Goal: Task Accomplishment & Management: Manage account settings

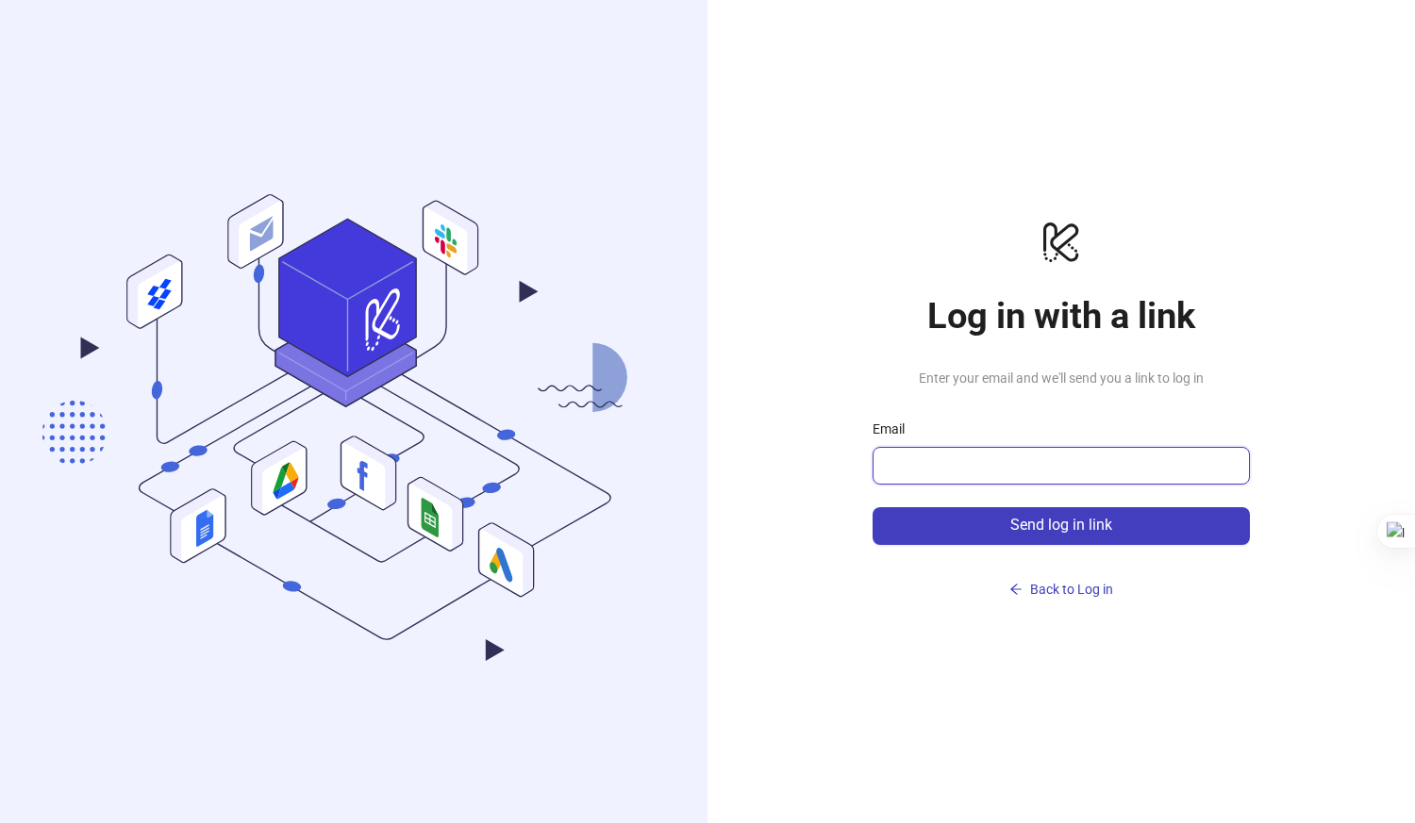
drag, startPoint x: 0, startPoint y: 0, endPoint x: 1022, endPoint y: 463, distance: 1122.5
click at [1022, 463] on input "Email" at bounding box center [1059, 466] width 351 height 23
type input "**********"
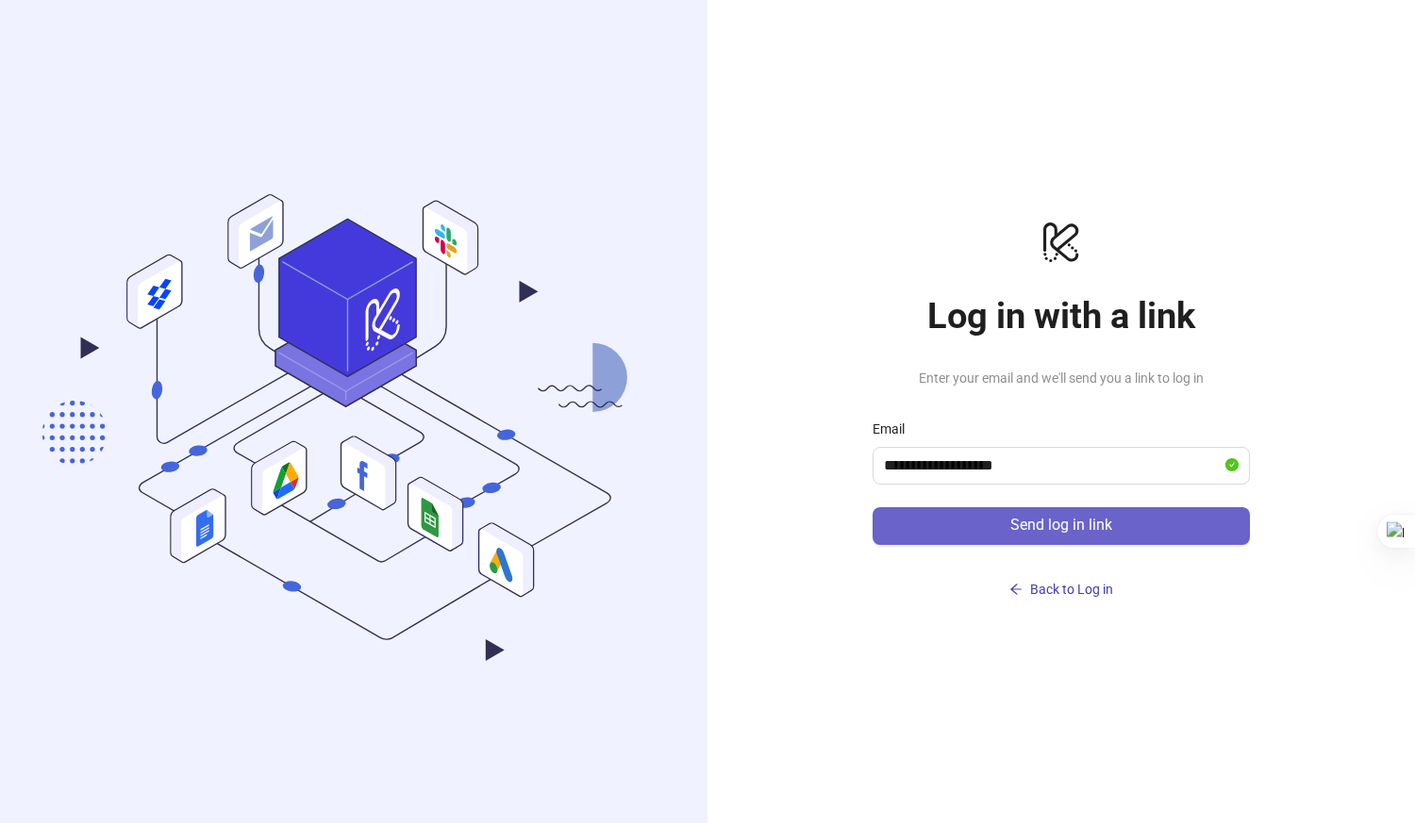
click at [962, 519] on button "Send log in link" at bounding box center [1061, 526] width 377 height 38
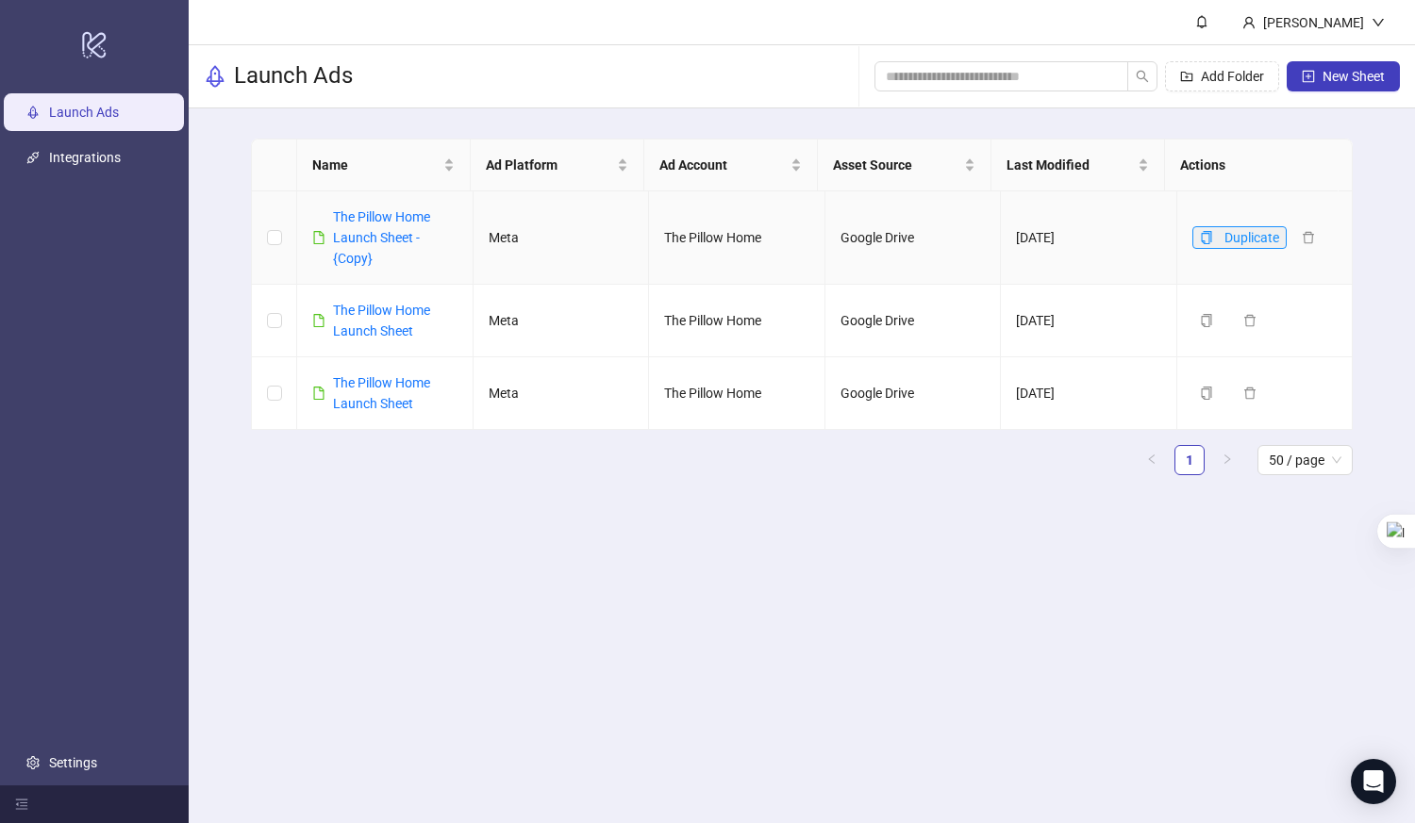
click at [1200, 235] on icon "copy" at bounding box center [1206, 237] width 13 height 13
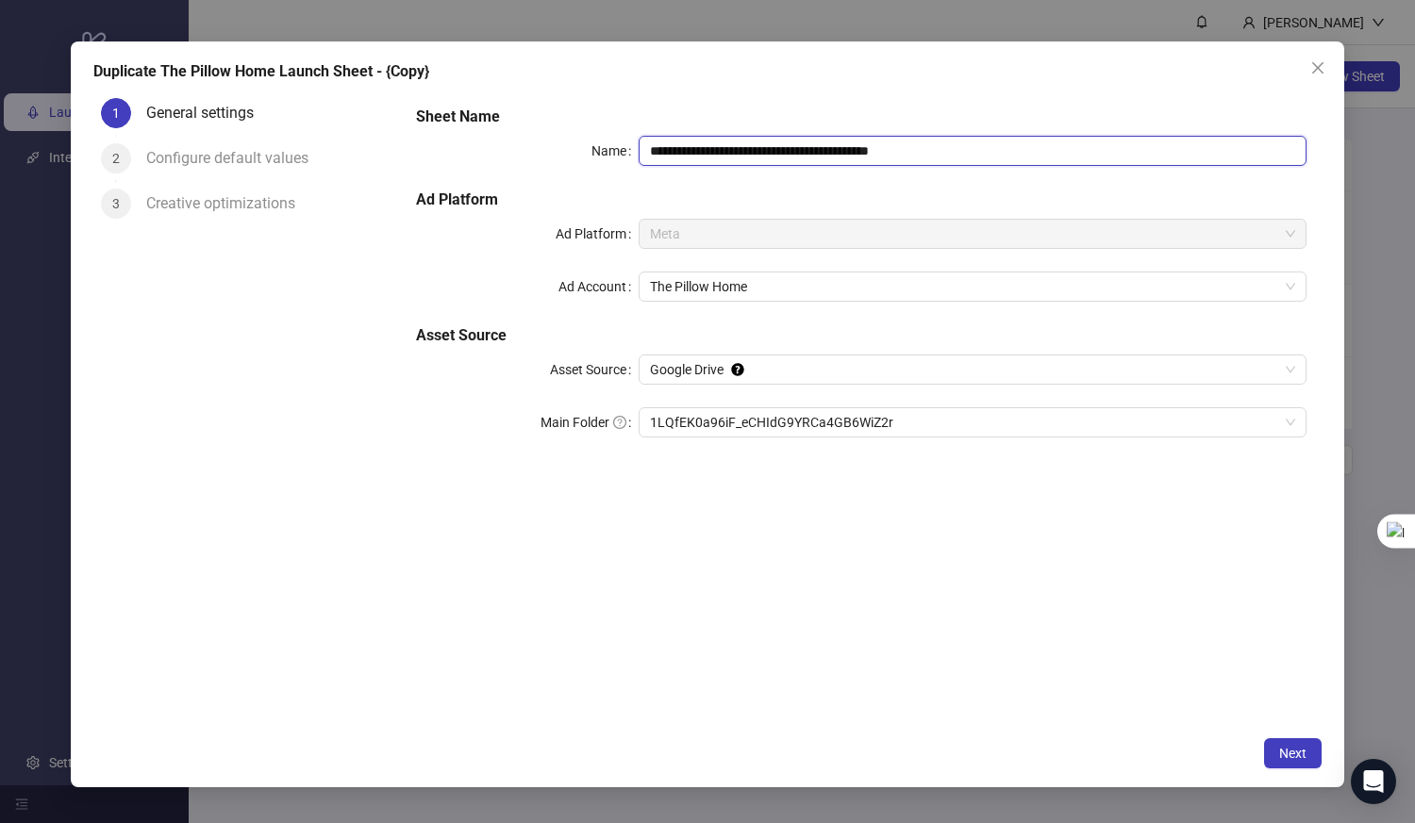
drag, startPoint x: 978, startPoint y: 140, endPoint x: 836, endPoint y: 159, distance: 143.8
click at [836, 159] on input "**********" at bounding box center [973, 151] width 668 height 30
type input "**********"
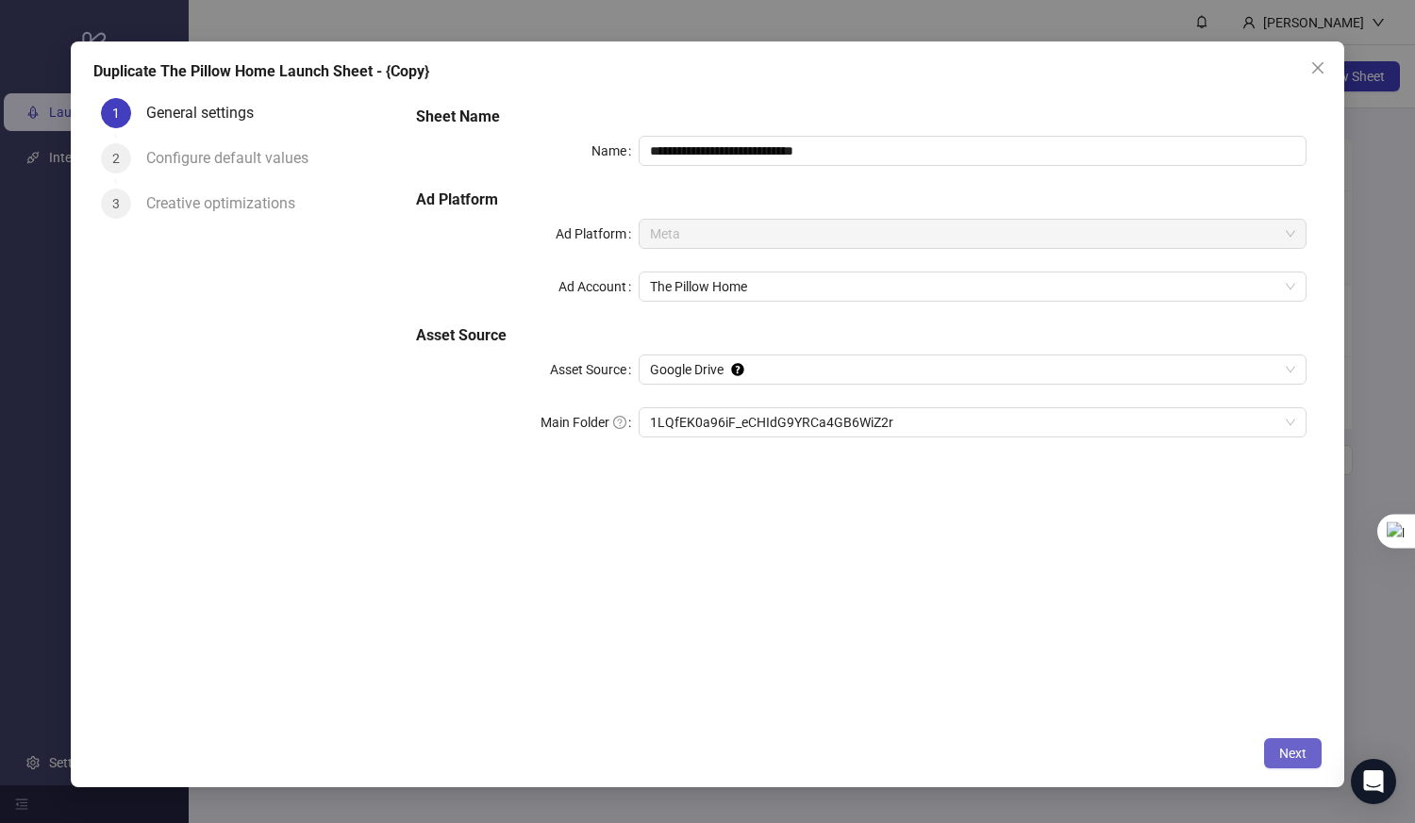
click at [1296, 748] on span "Next" at bounding box center [1292, 753] width 27 height 15
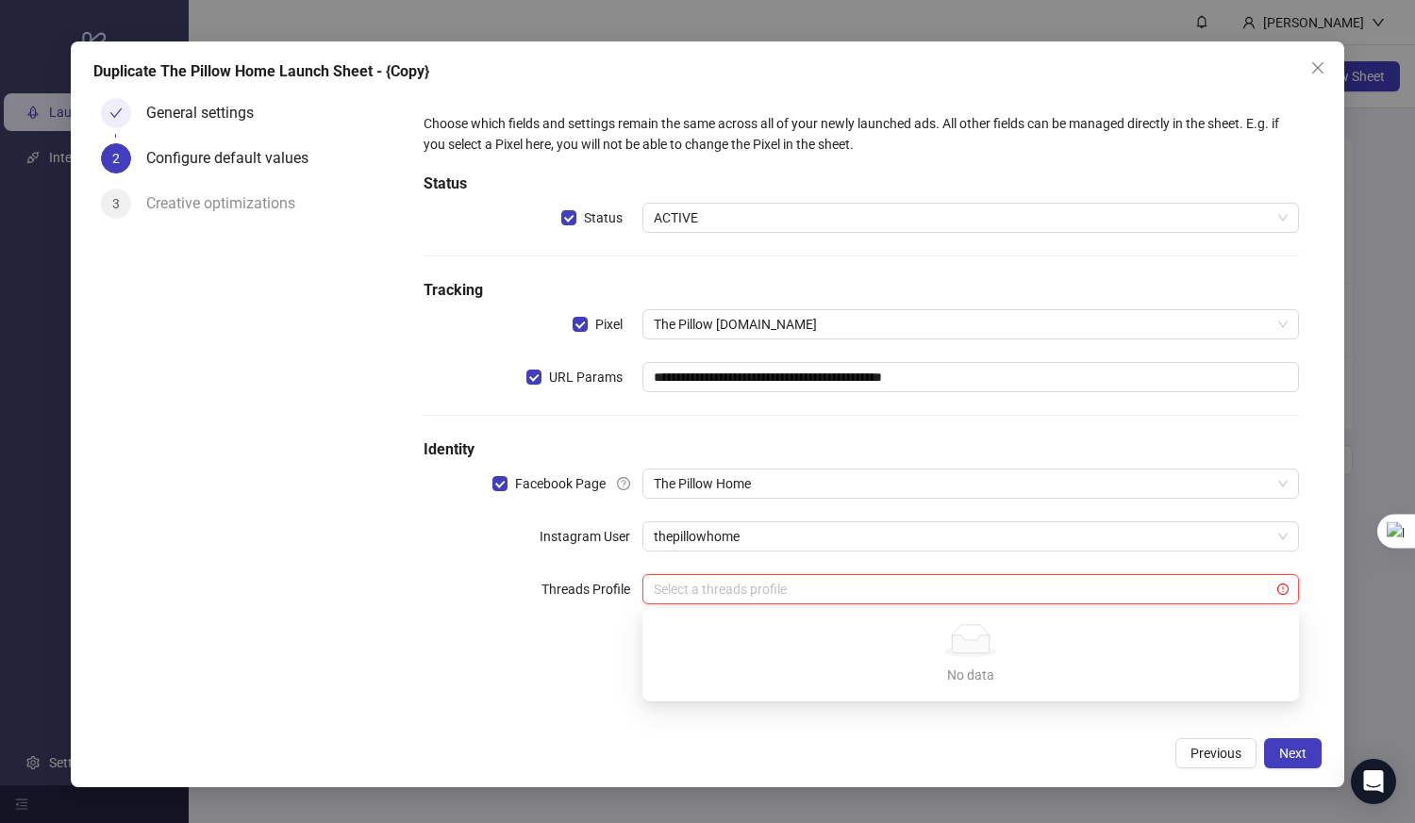
click at [867, 594] on input "search" at bounding box center [962, 589] width 617 height 28
click at [537, 631] on div "**********" at bounding box center [861, 370] width 891 height 529
click at [1293, 752] on span "Next" at bounding box center [1292, 753] width 27 height 15
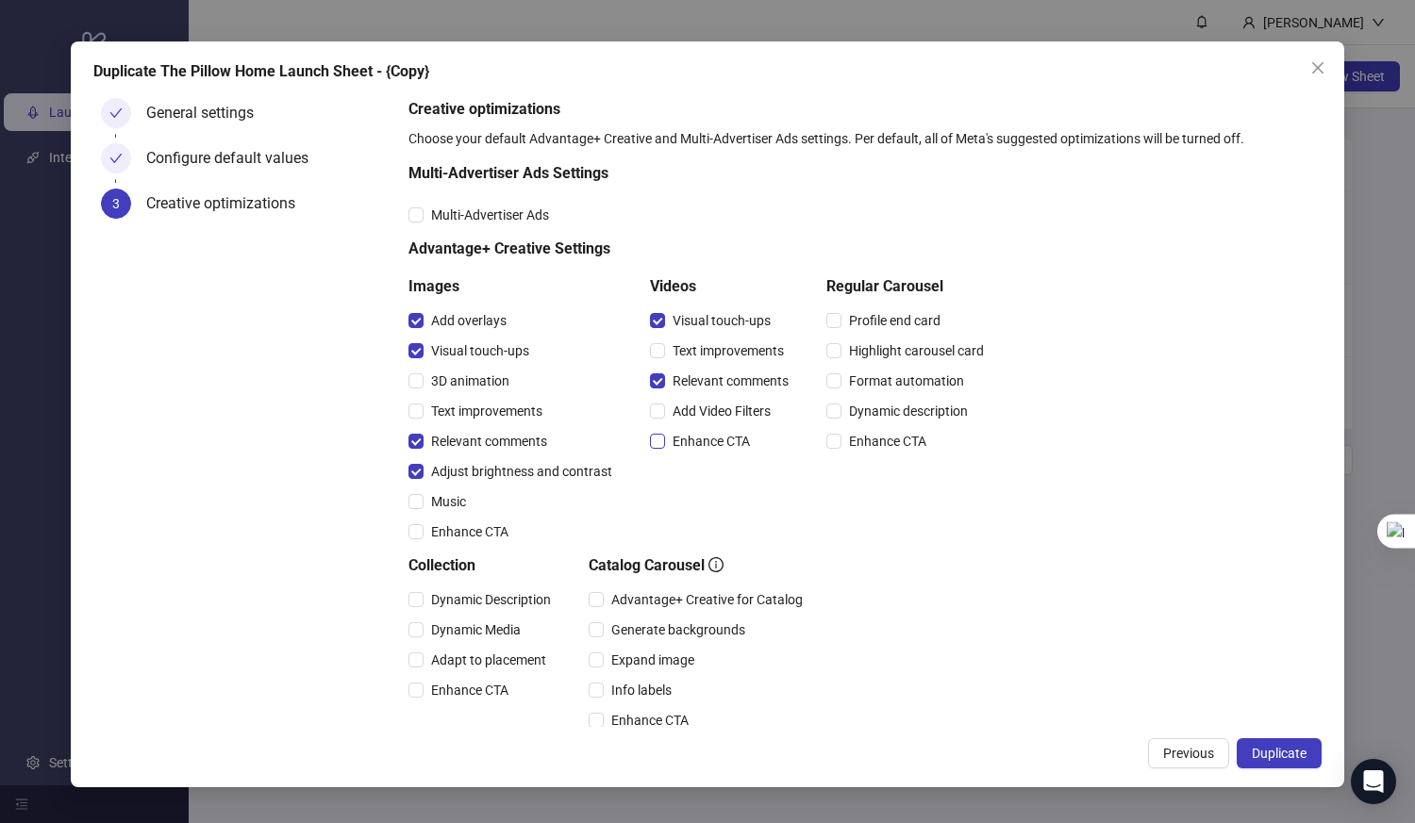
click at [695, 434] on span "Enhance CTA" at bounding box center [711, 441] width 92 height 21
click at [477, 538] on span "Enhance CTA" at bounding box center [470, 532] width 92 height 21
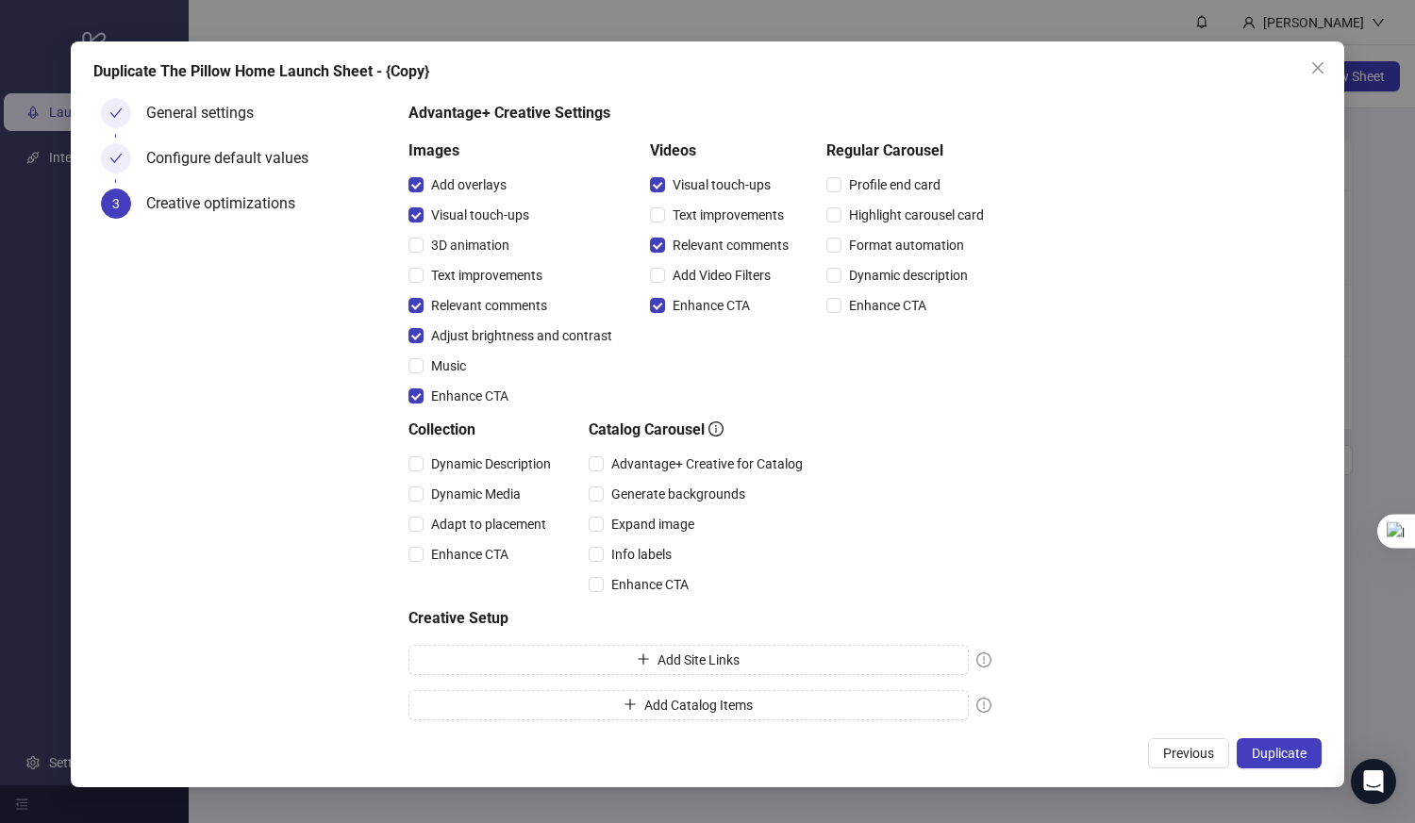
scroll to position [143, 0]
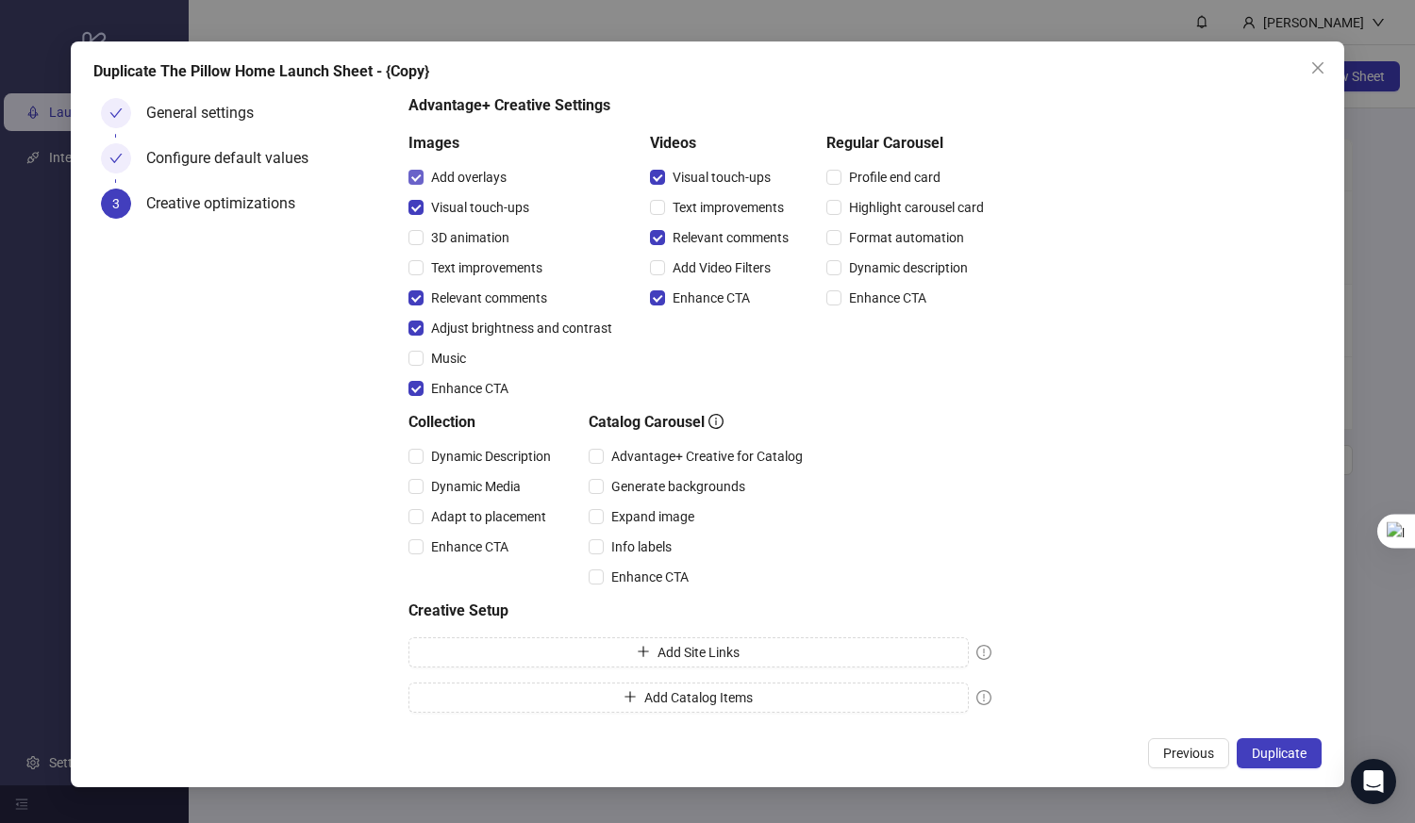
click at [448, 176] on span "Add overlays" at bounding box center [469, 177] width 91 height 21
click at [1283, 743] on button "Duplicate" at bounding box center [1279, 754] width 85 height 30
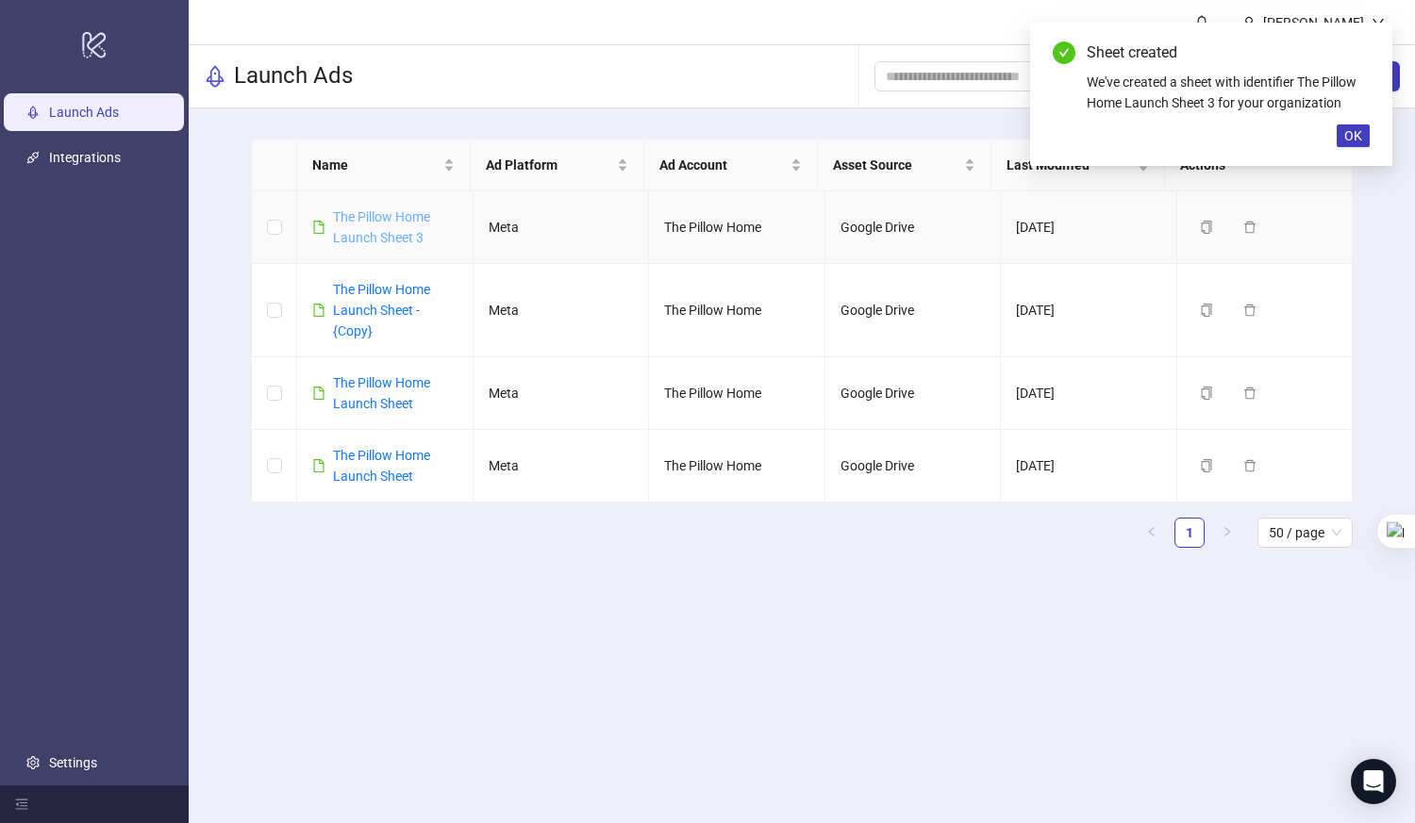
click at [368, 230] on link "The Pillow Home Launch Sheet 3" at bounding box center [381, 227] width 97 height 36
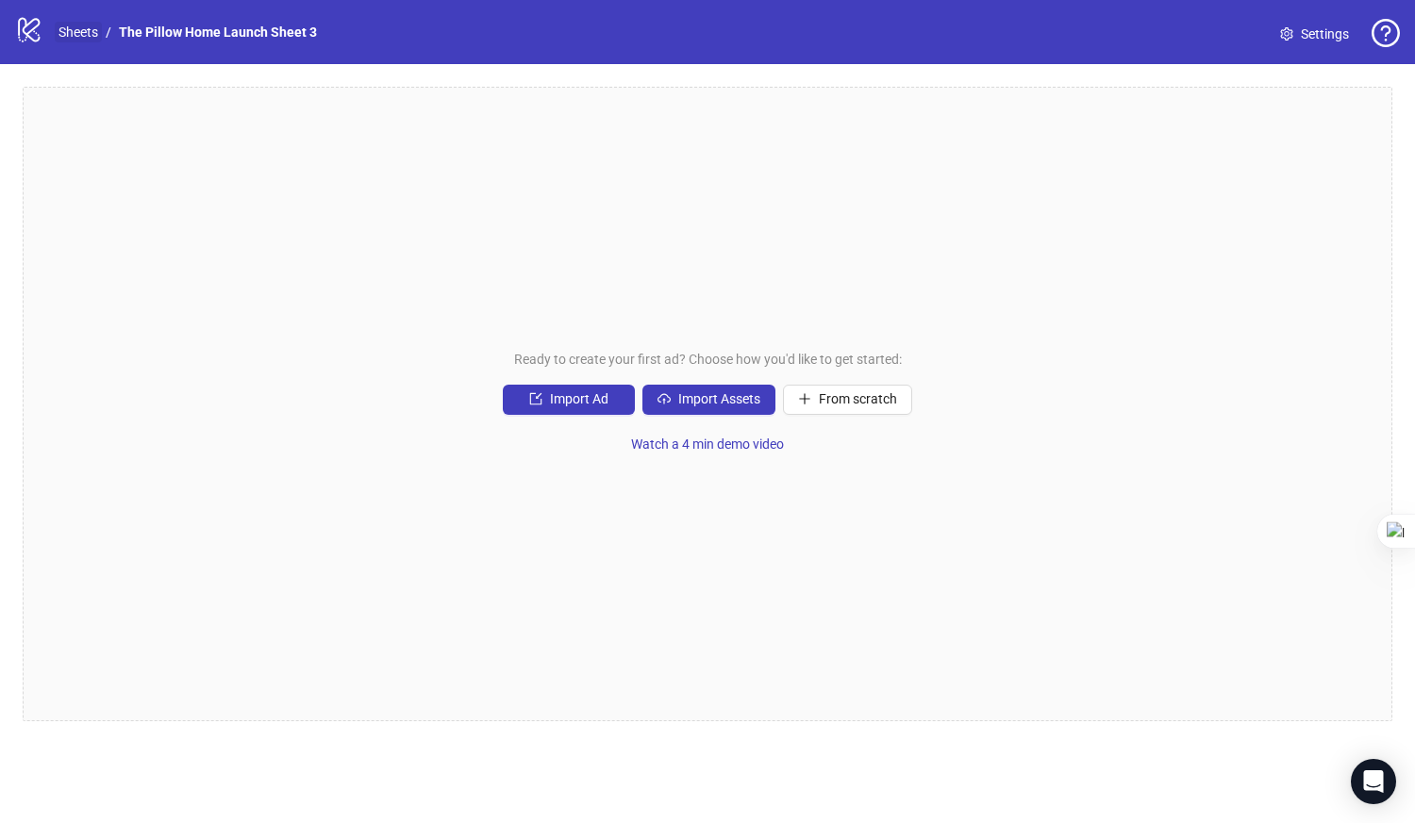
click at [81, 36] on link "Sheets" at bounding box center [78, 32] width 47 height 21
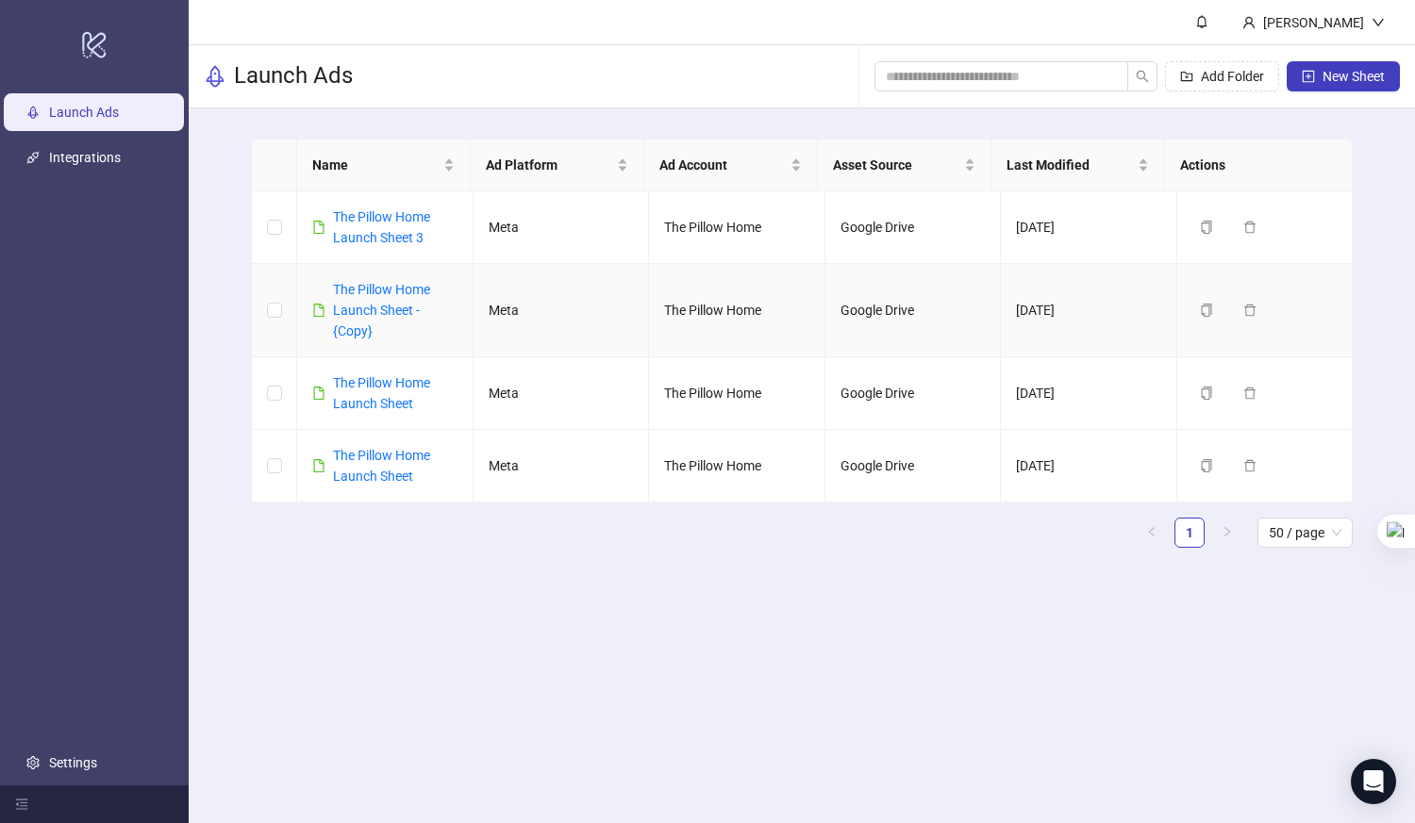
click at [374, 301] on div "The Pillow Home Launch Sheet - {Copy}" at bounding box center [395, 310] width 125 height 62
click at [372, 311] on link "The Pillow Home Launch Sheet - {Copy}" at bounding box center [381, 310] width 97 height 57
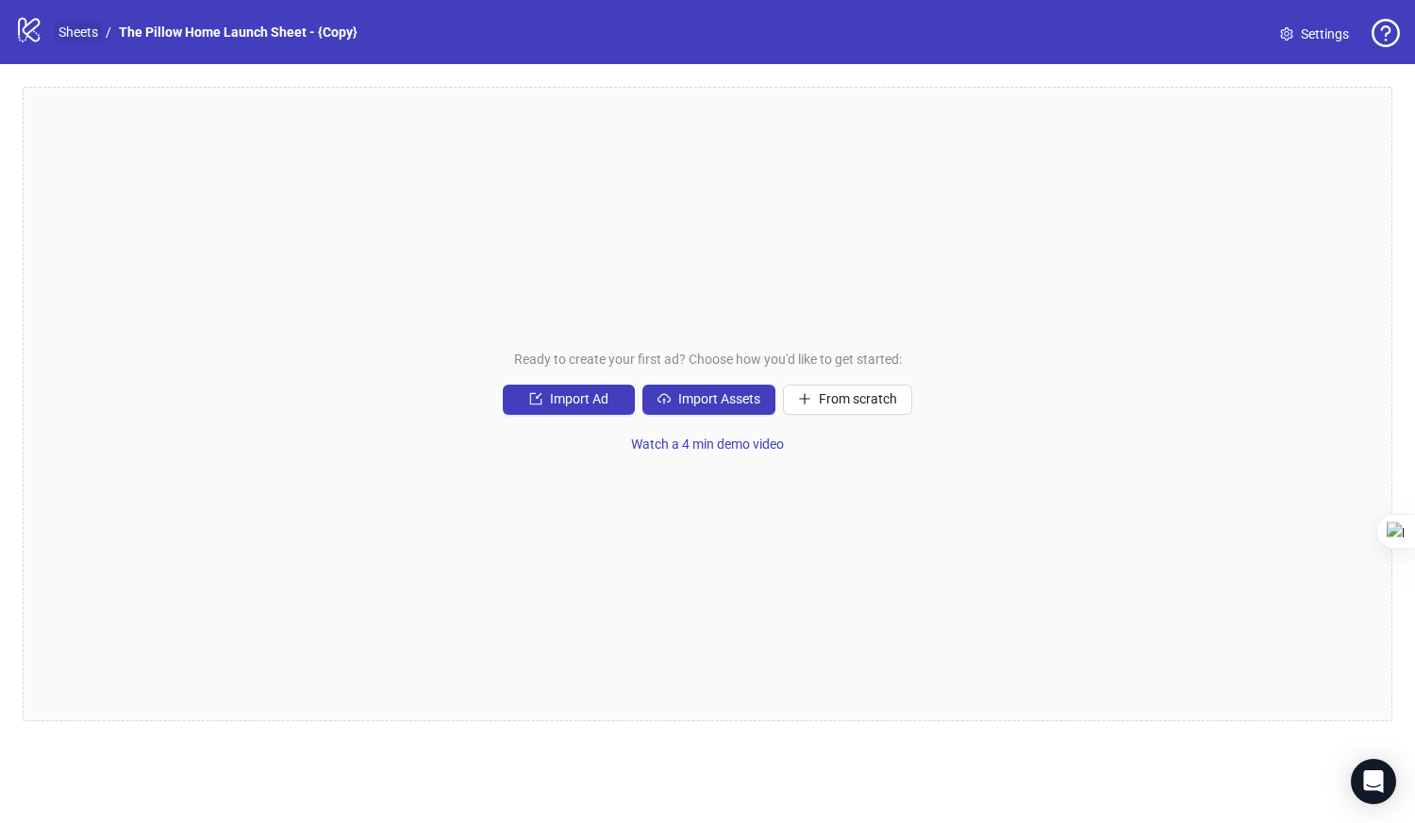
click at [78, 31] on link "Sheets" at bounding box center [78, 32] width 47 height 21
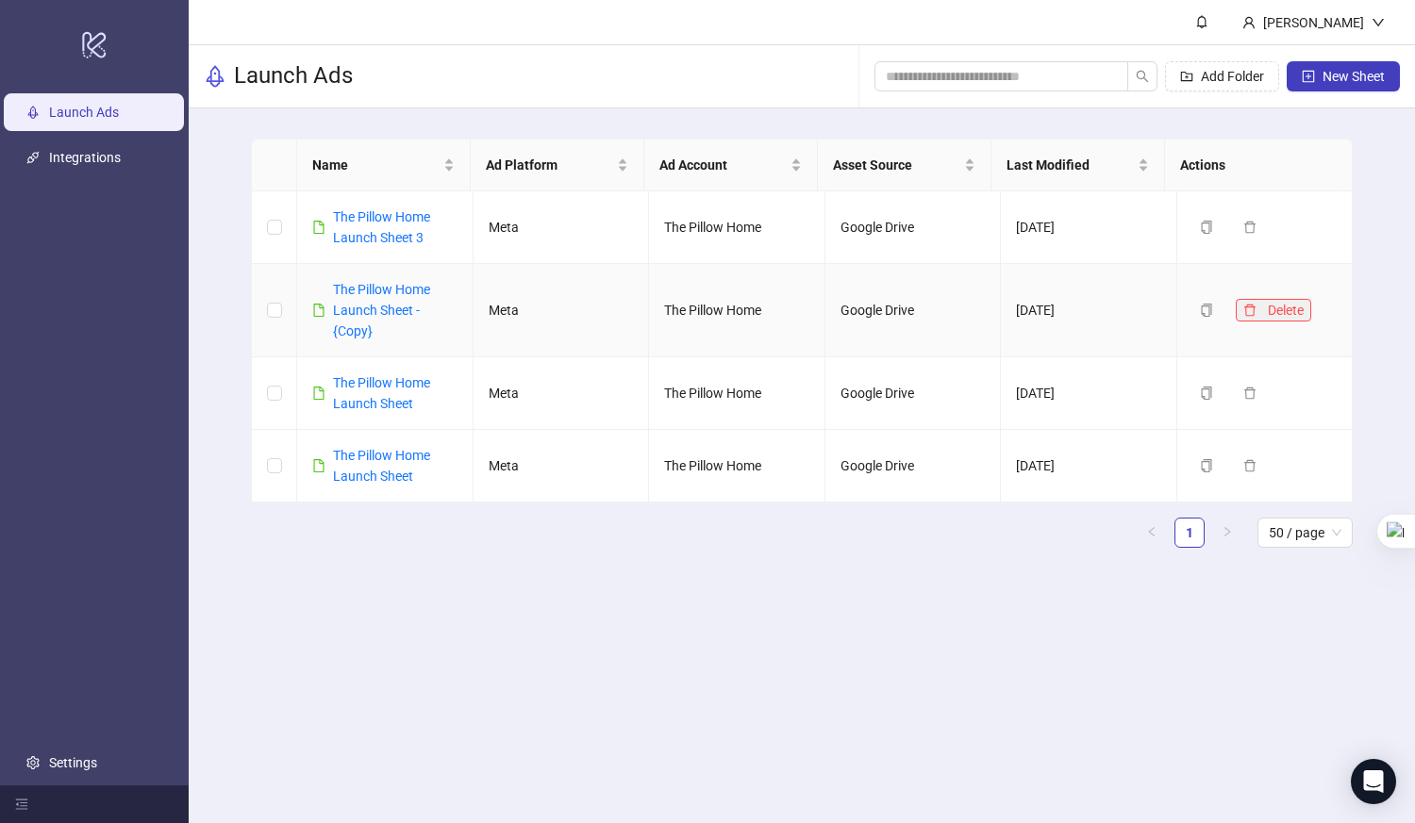
click at [1244, 309] on icon "delete" at bounding box center [1249, 310] width 11 height 12
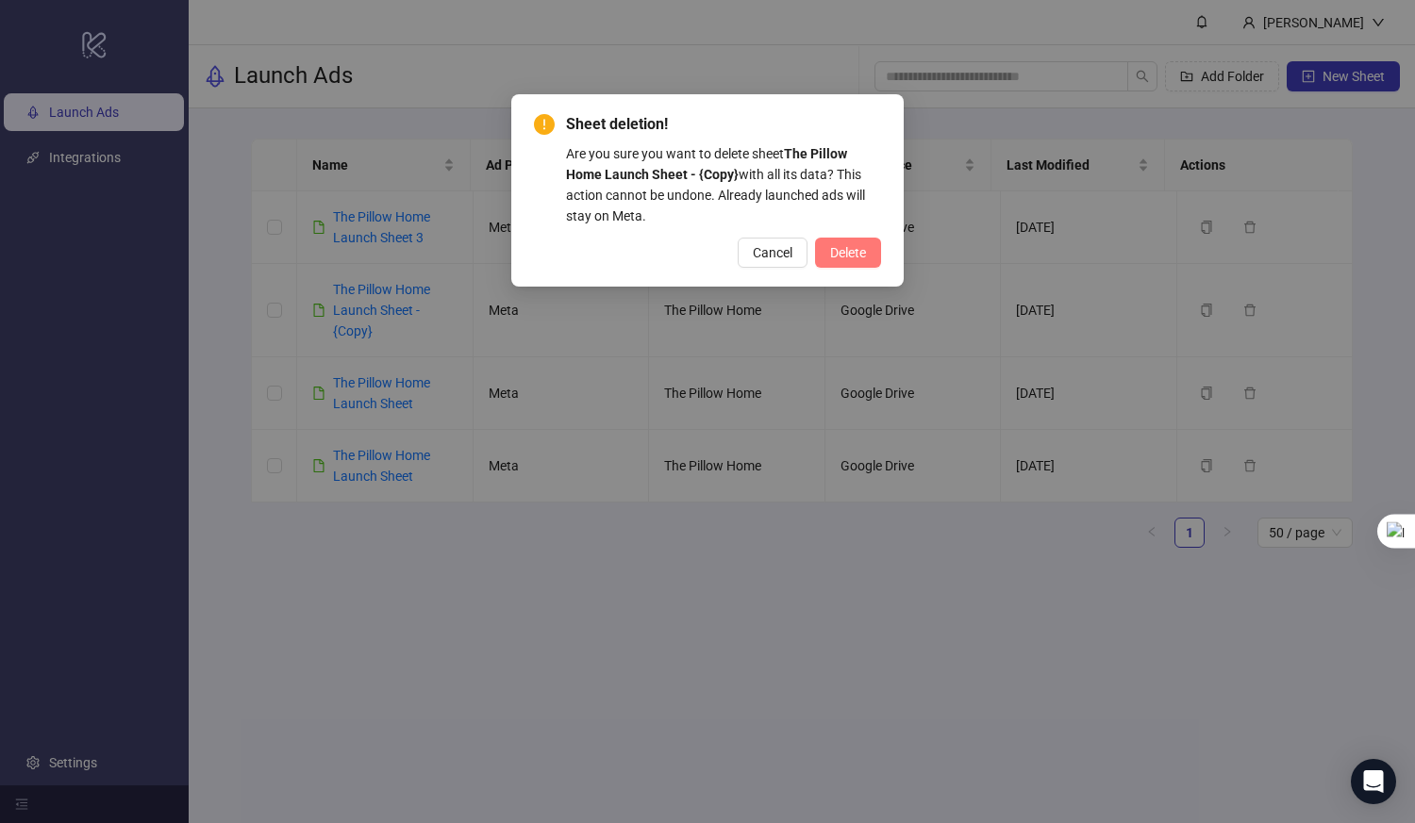
click at [855, 259] on span "Delete" at bounding box center [848, 252] width 36 height 15
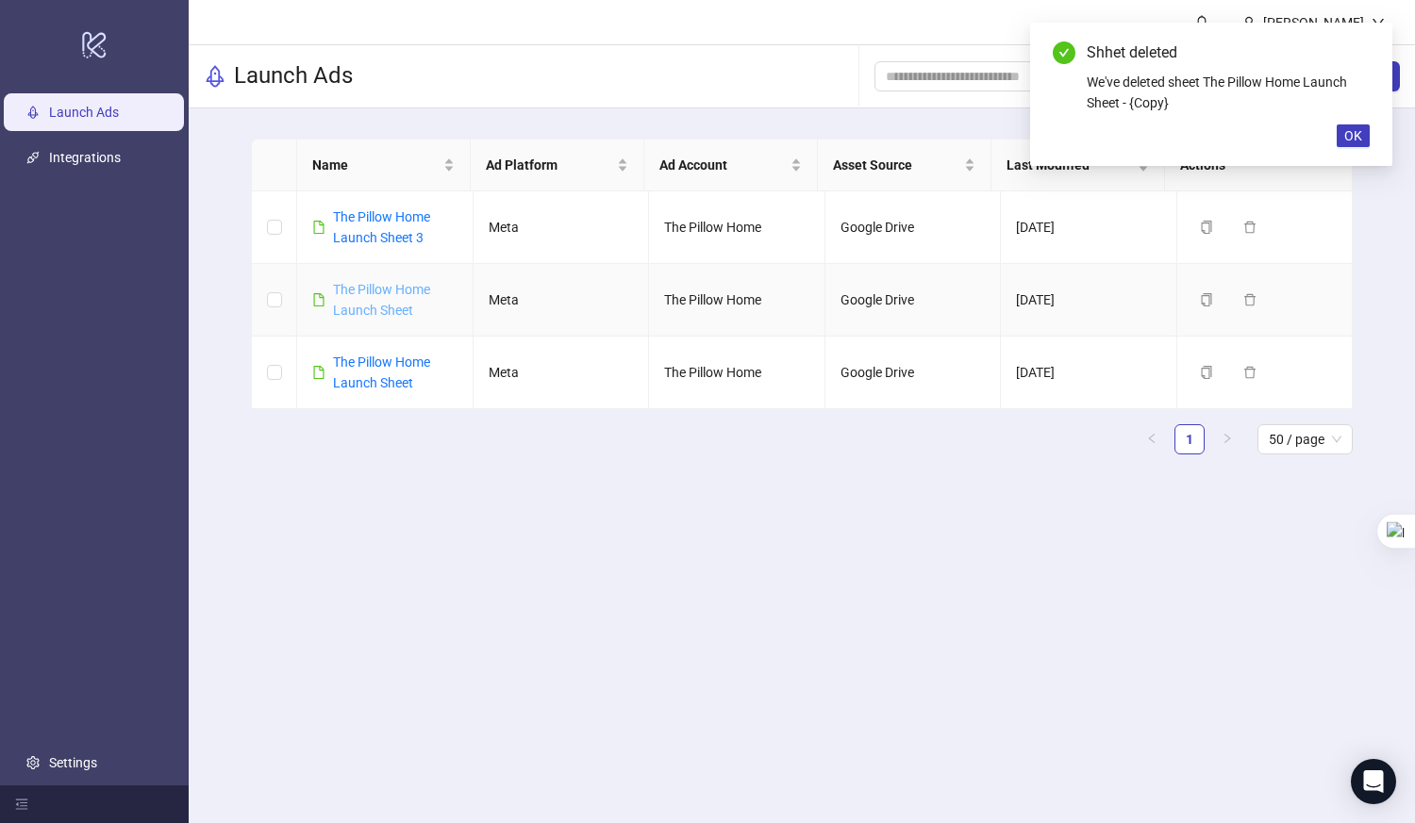
click at [383, 296] on link "The Pillow Home Launch Sheet" at bounding box center [381, 300] width 97 height 36
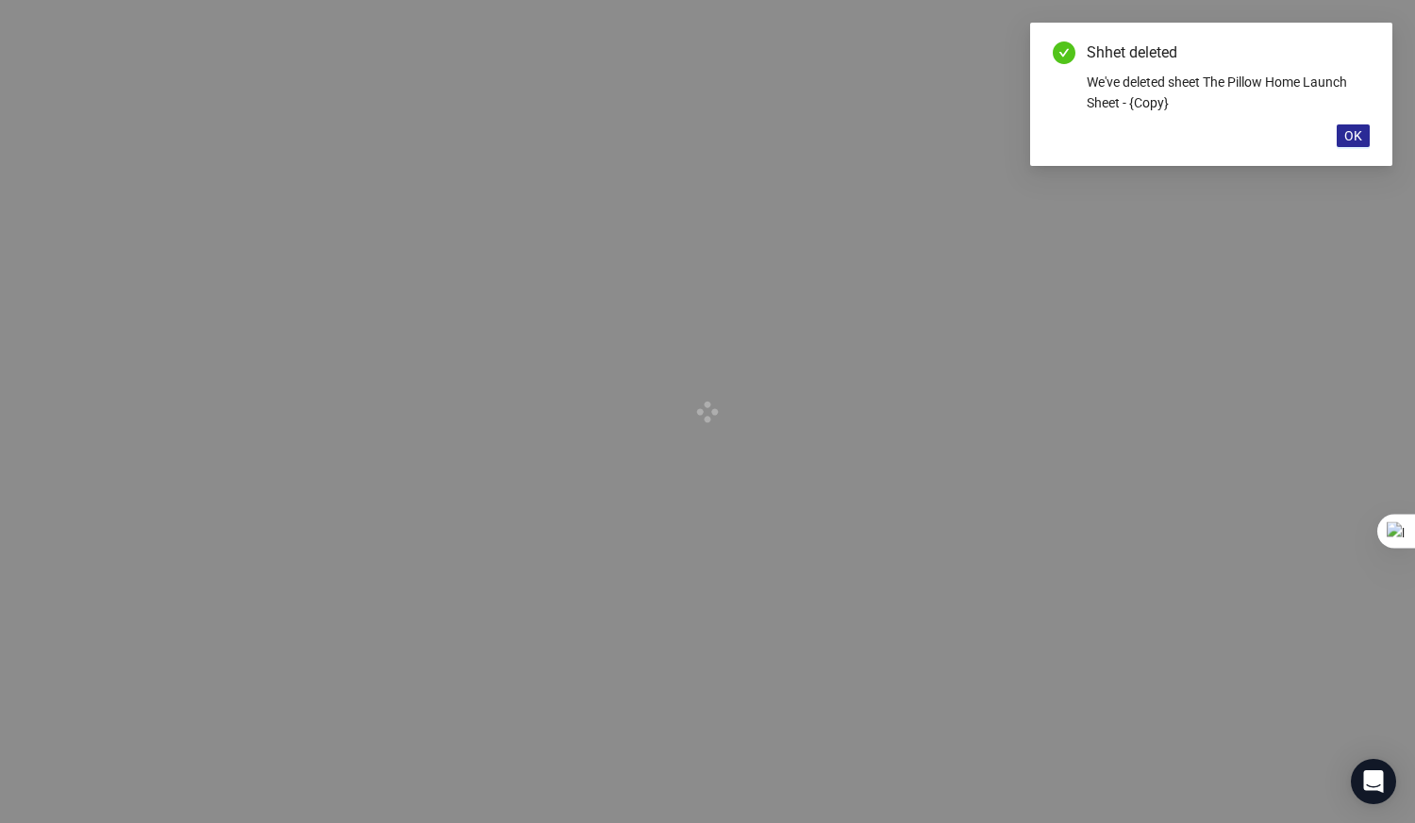
click at [1360, 132] on span "OK" at bounding box center [1353, 135] width 18 height 15
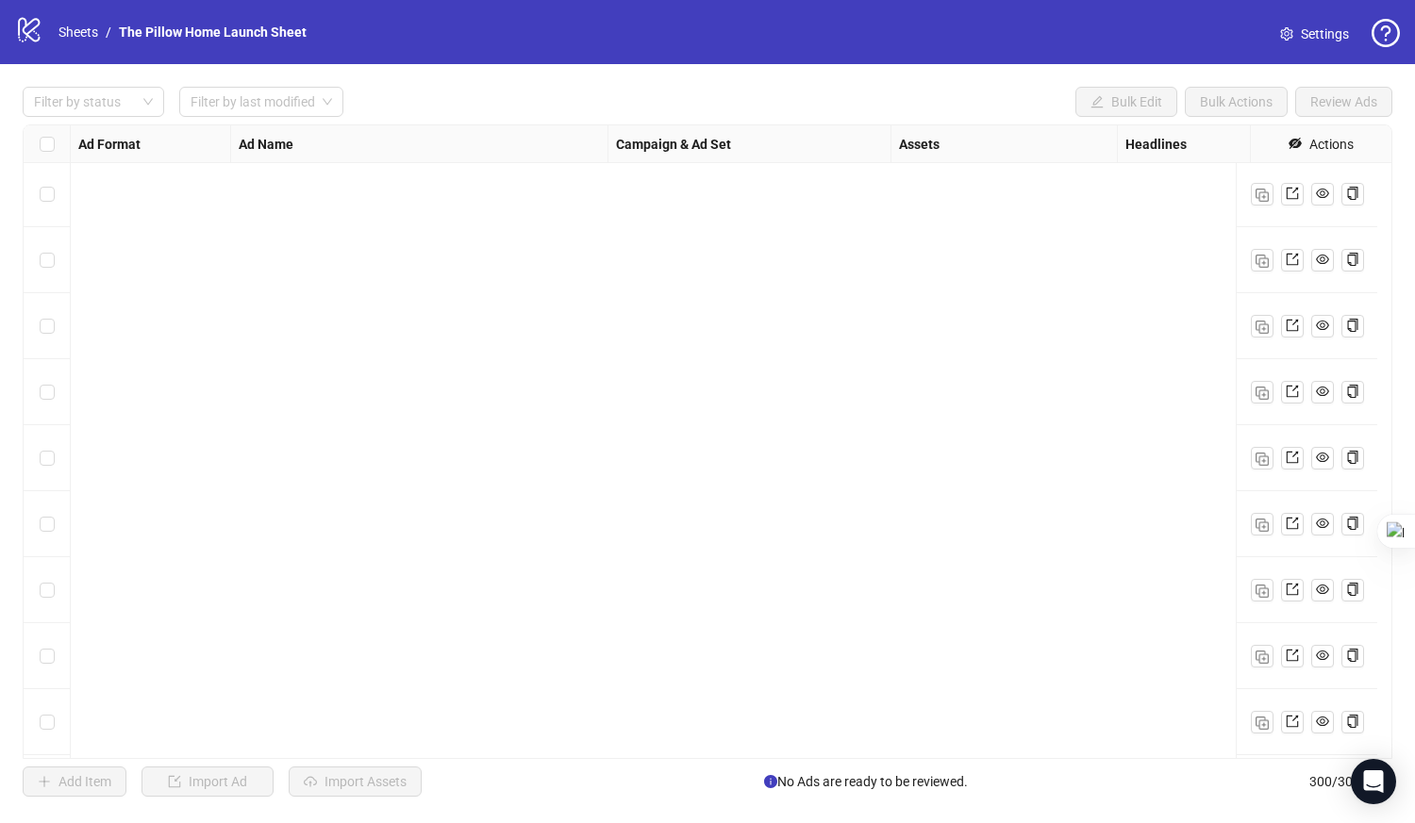
scroll to position [19227, 0]
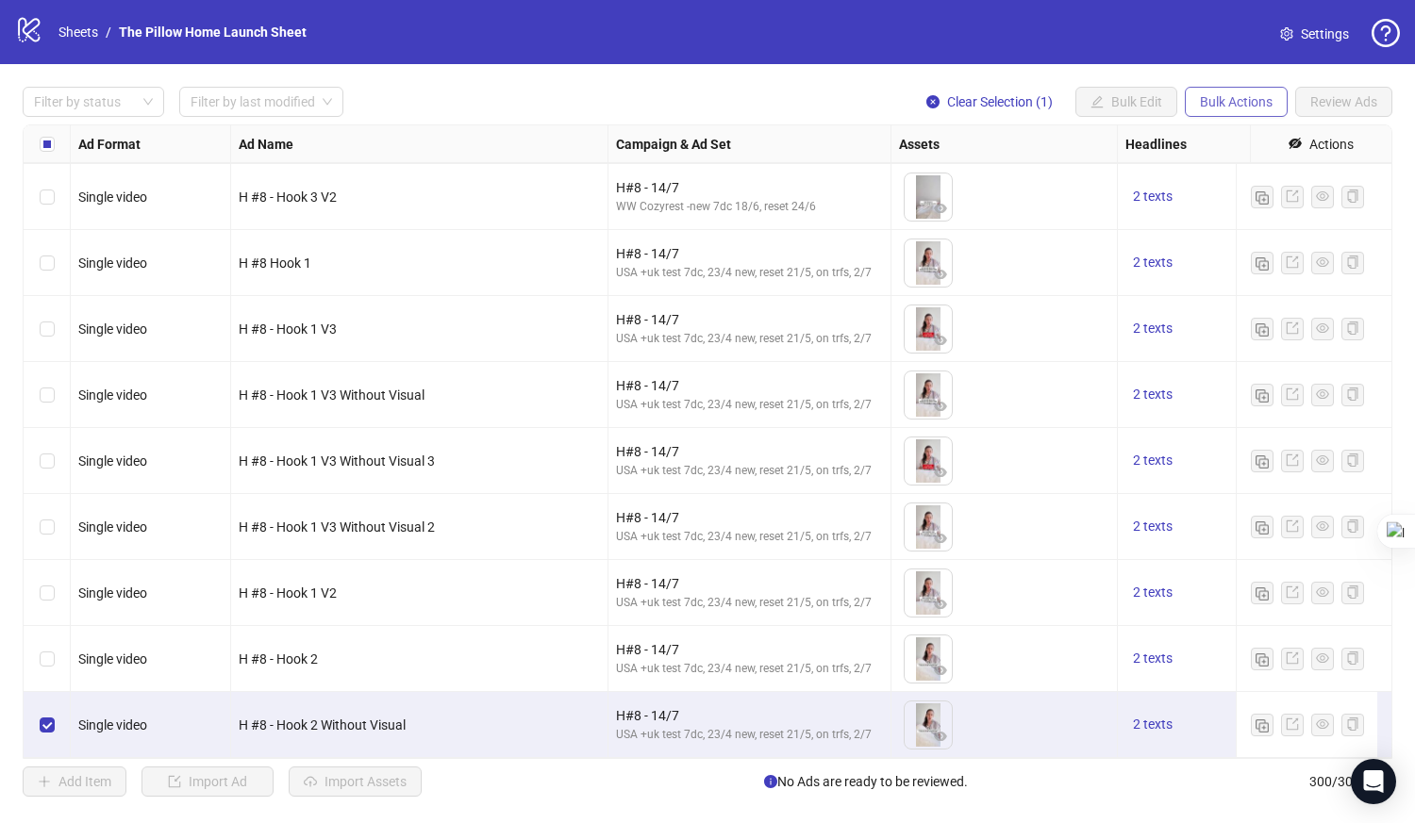
click at [1229, 102] on span "Bulk Actions" at bounding box center [1236, 101] width 73 height 15
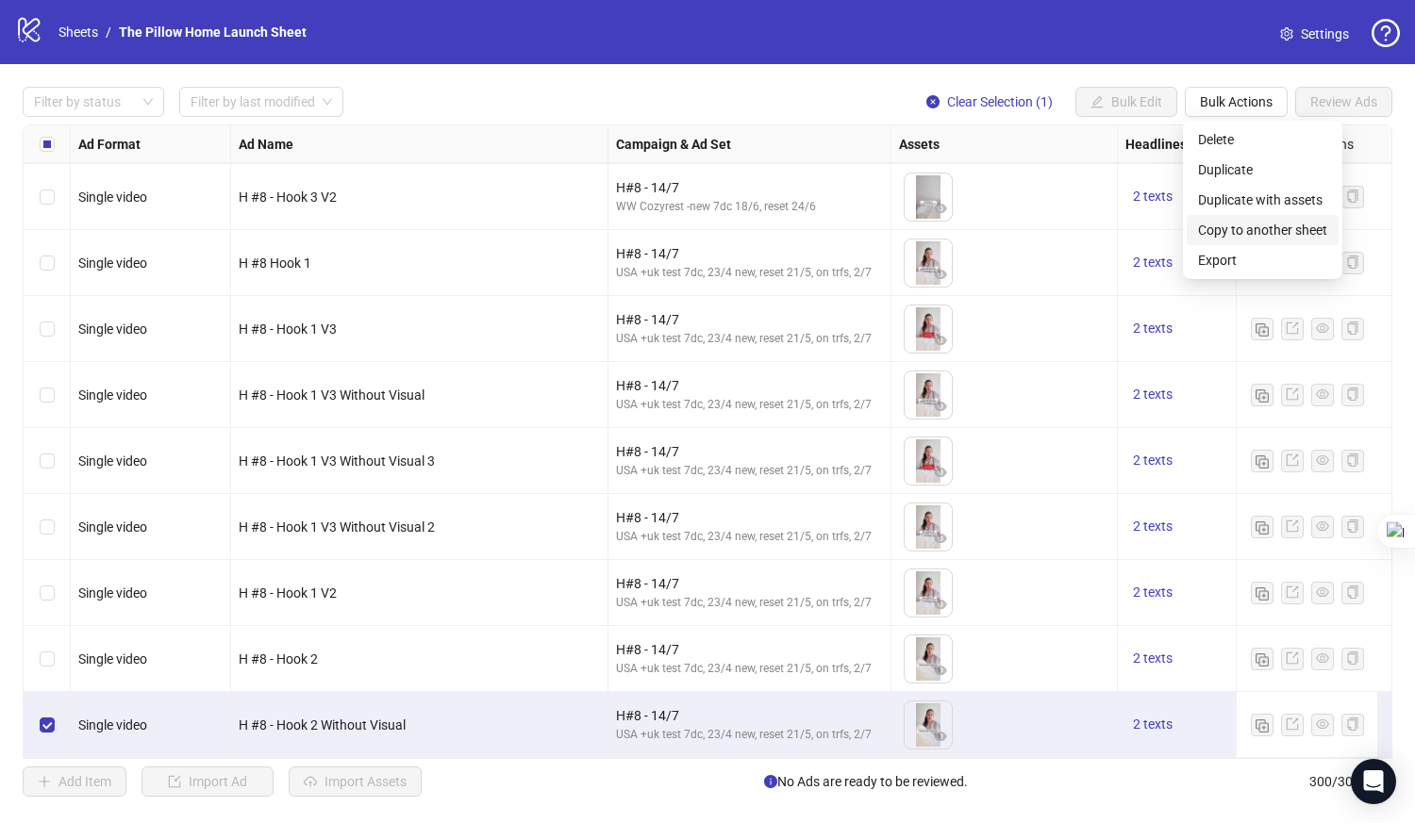
click at [1212, 226] on span "Copy to another sheet" at bounding box center [1262, 230] width 129 height 21
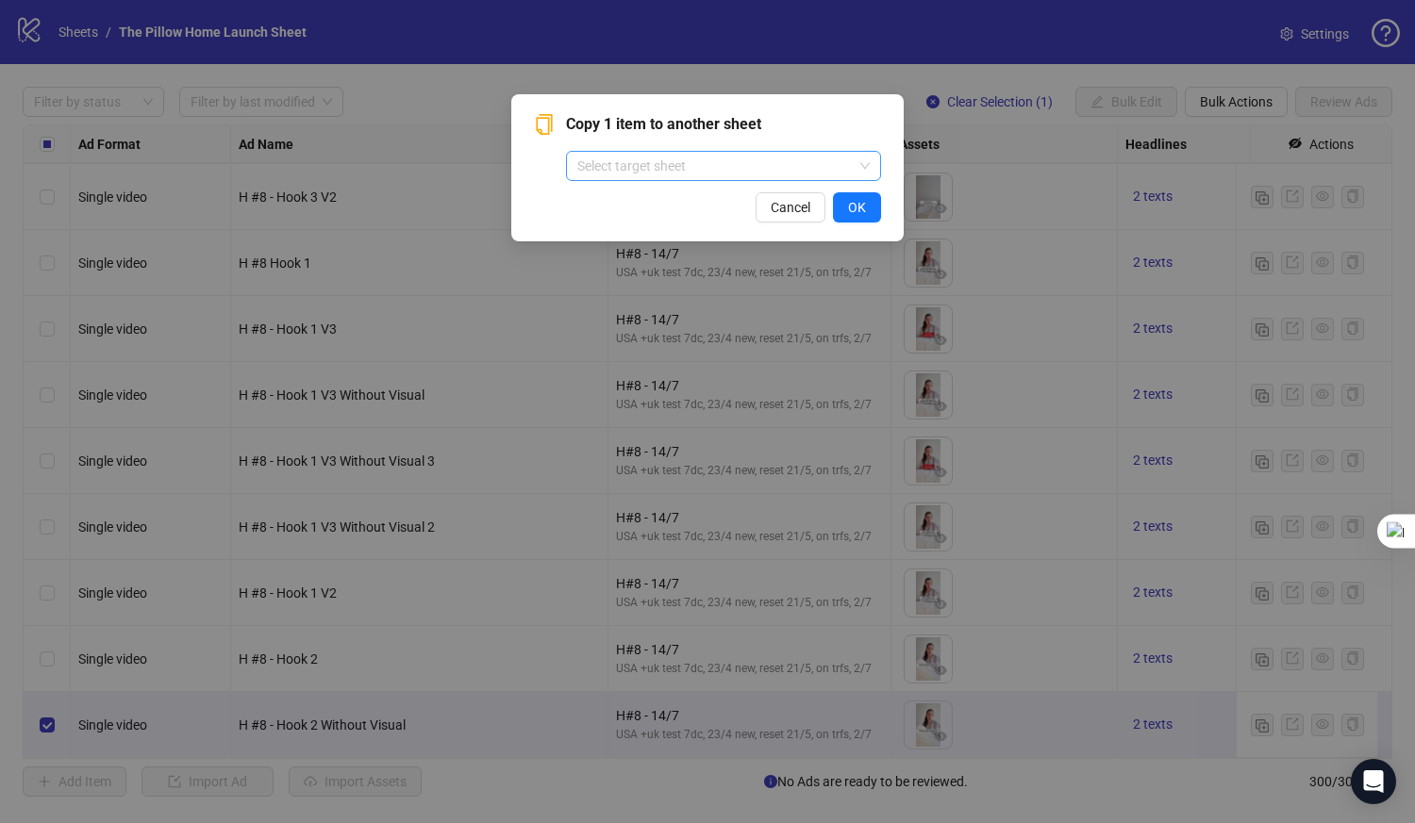
click at [688, 158] on input "search" at bounding box center [714, 166] width 275 height 28
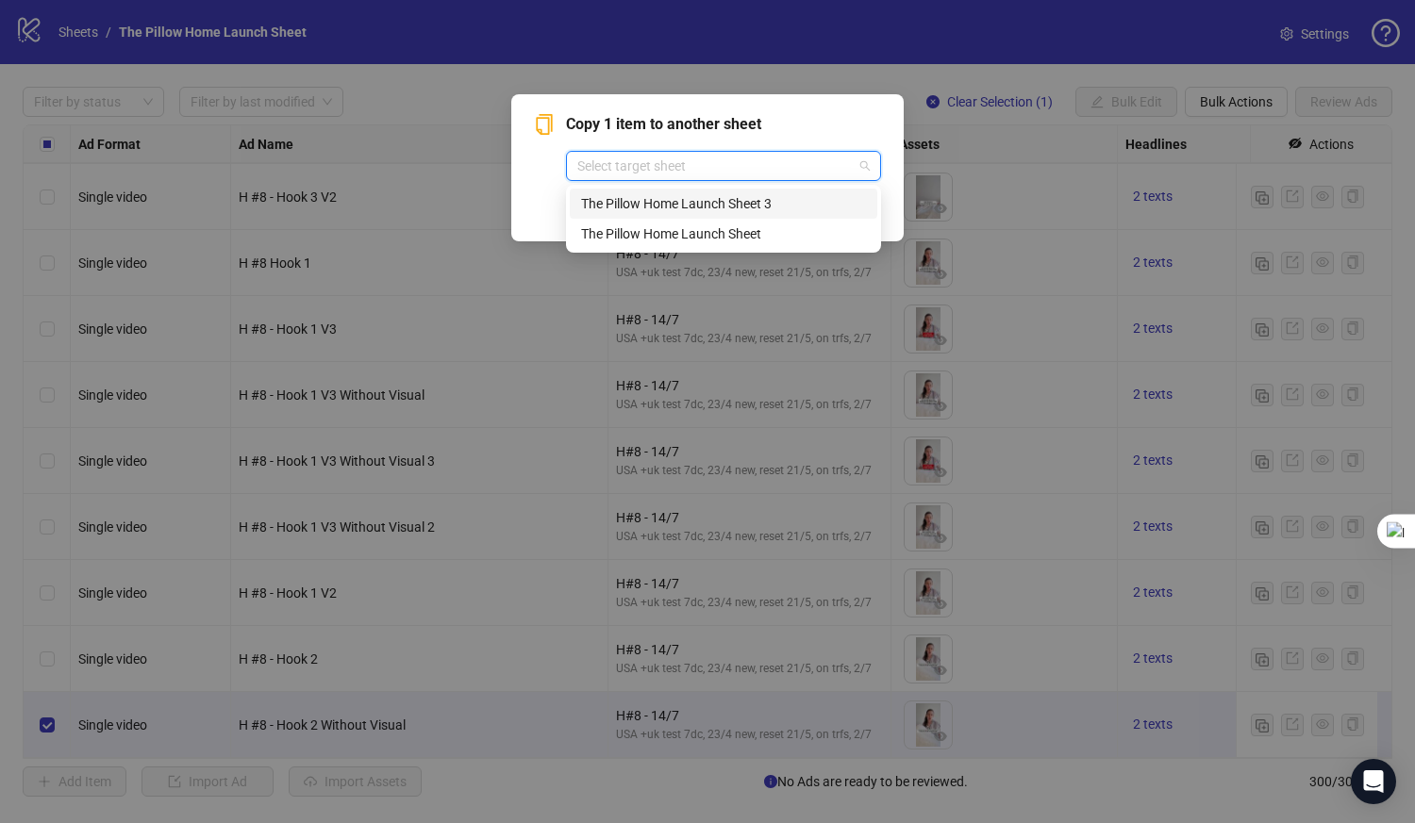
click at [683, 197] on div "The Pillow Home Launch Sheet 3" at bounding box center [723, 203] width 285 height 21
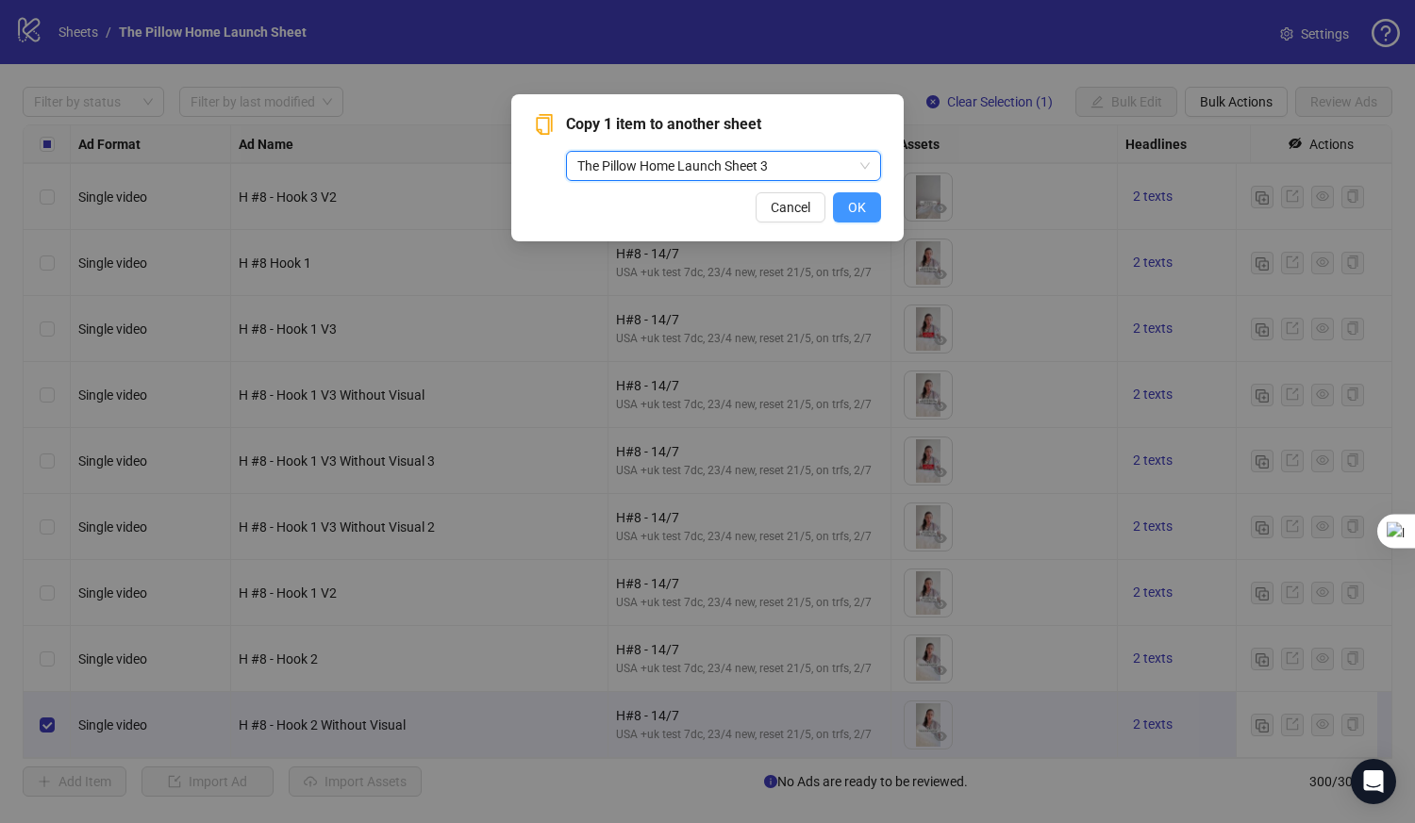
click at [862, 213] on span "OK" at bounding box center [857, 207] width 18 height 15
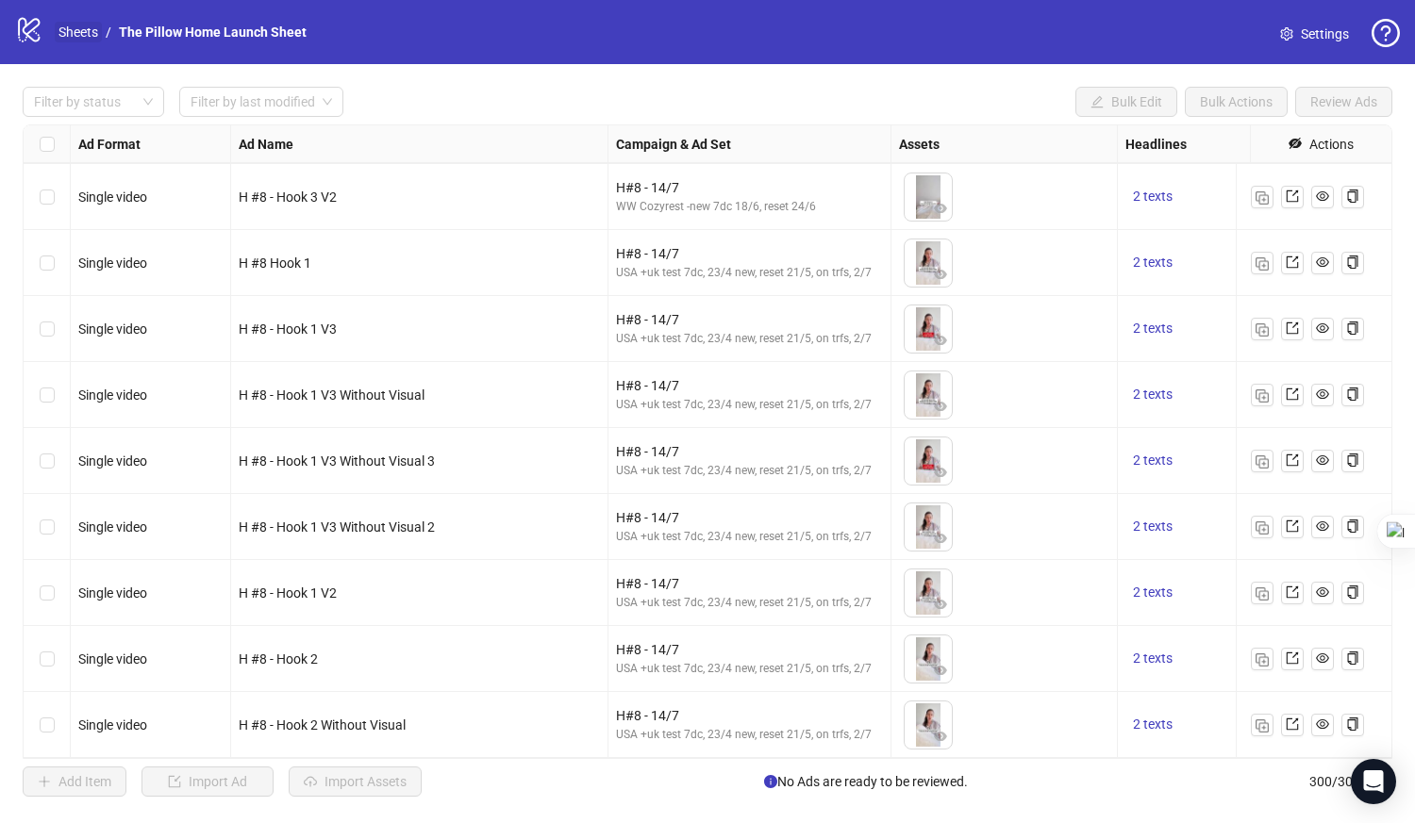
click at [75, 35] on link "Sheets" at bounding box center [78, 32] width 47 height 21
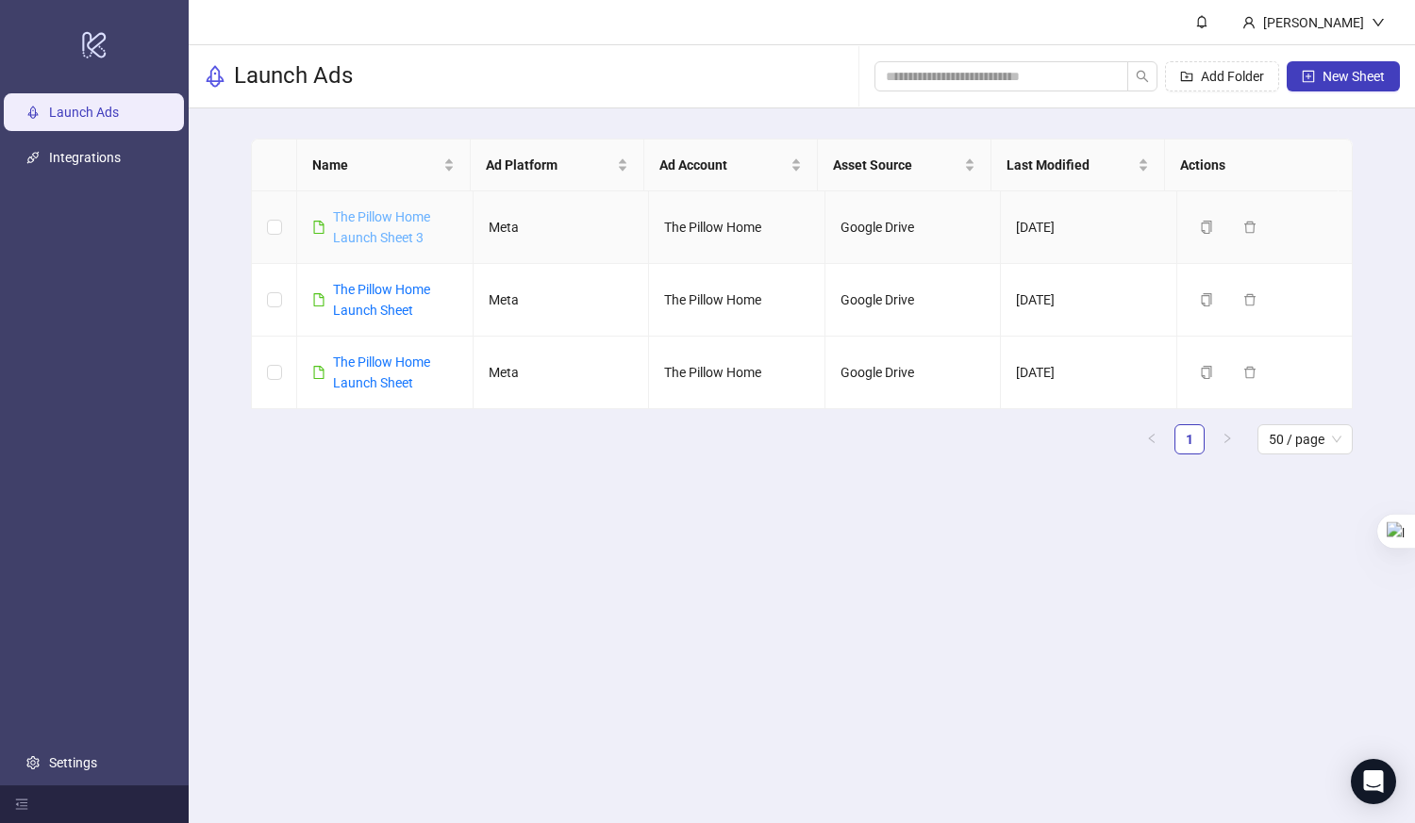
click at [361, 231] on link "The Pillow Home Launch Sheet 3" at bounding box center [381, 227] width 97 height 36
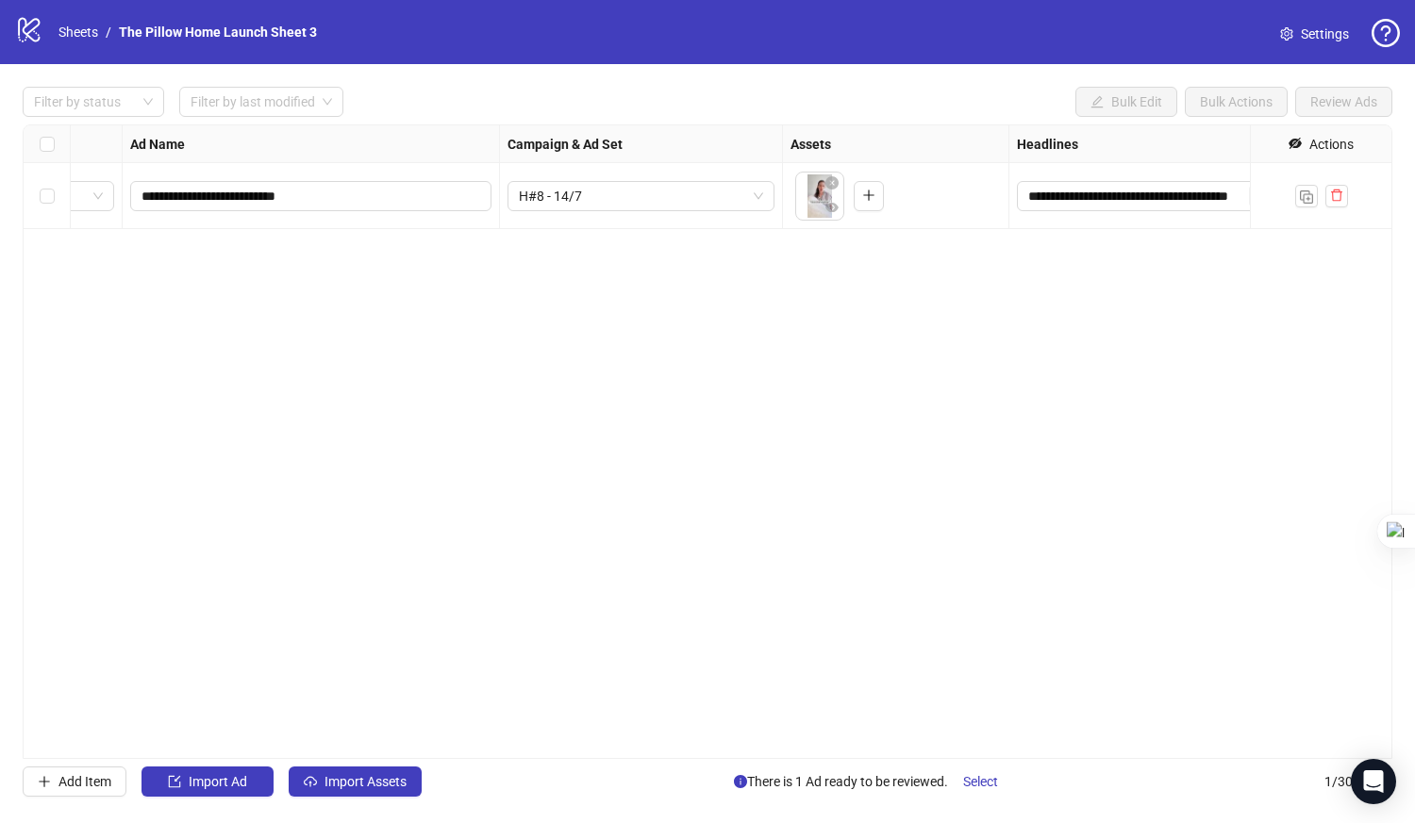
scroll to position [0, 110]
click at [831, 182] on icon "close-circle" at bounding box center [829, 182] width 13 height 13
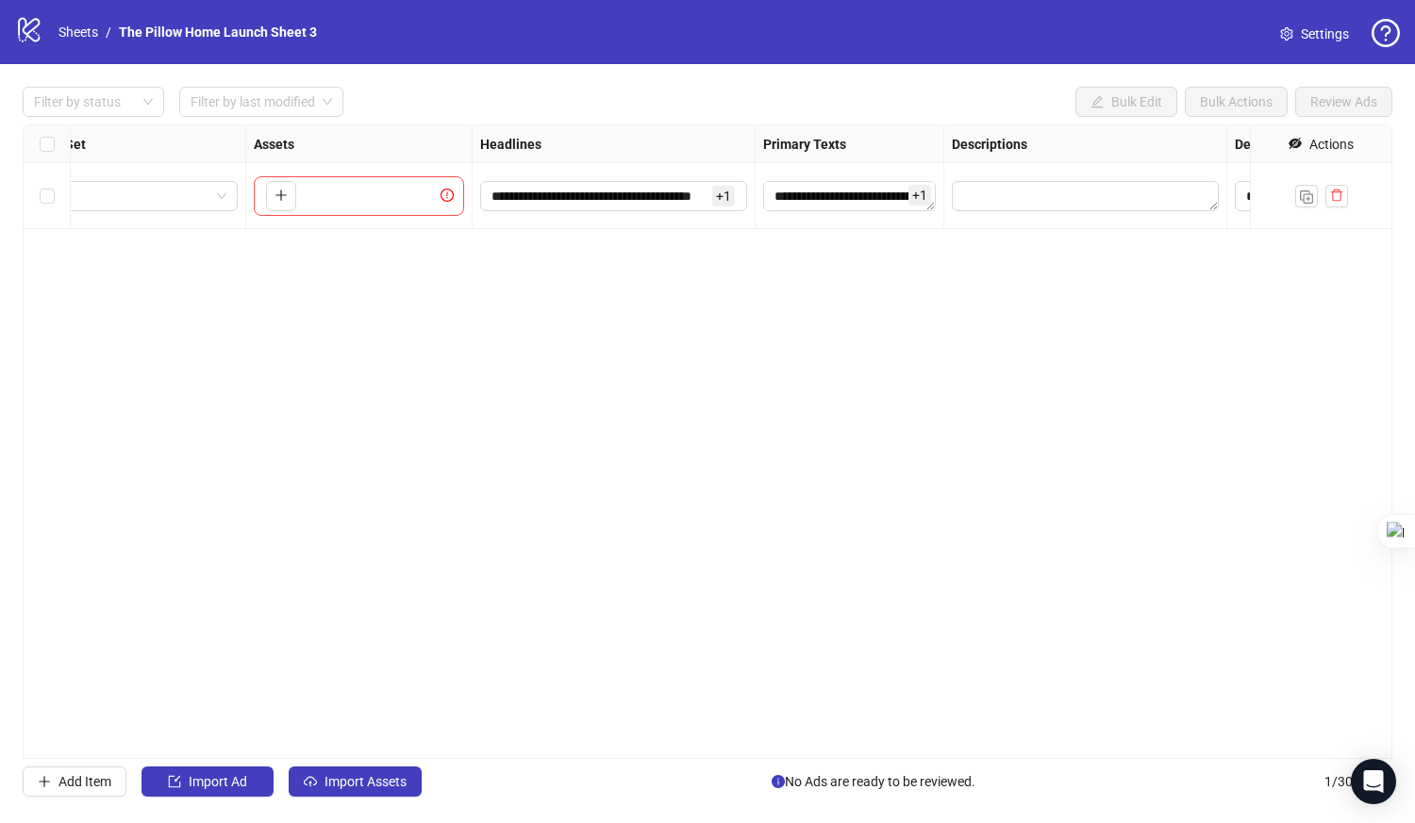
scroll to position [0, 0]
